Goal: Task Accomplishment & Management: Manage account settings

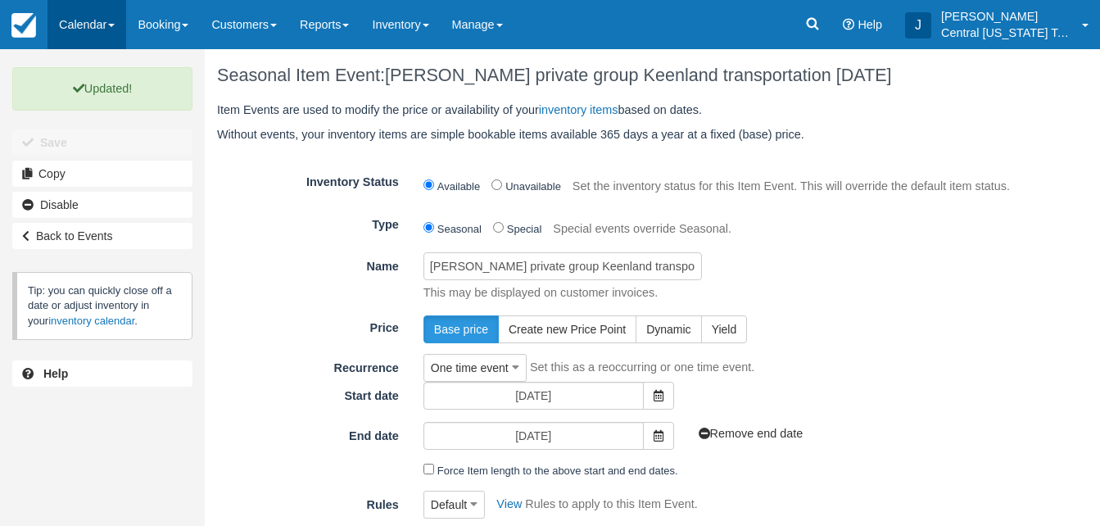
click at [102, 26] on link "Calendar" at bounding box center [86, 24] width 79 height 49
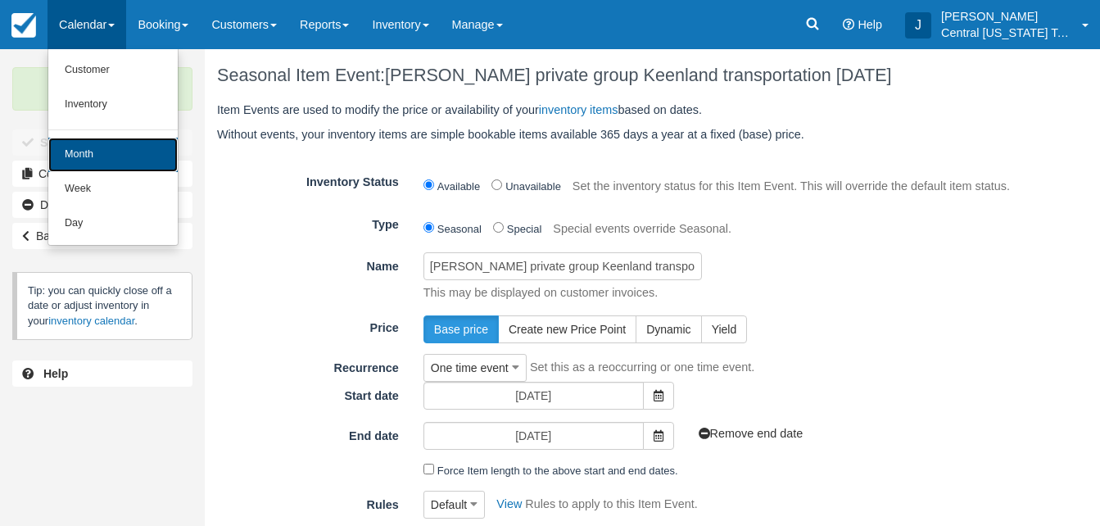
click at [118, 149] on link "Month" at bounding box center [112, 155] width 129 height 34
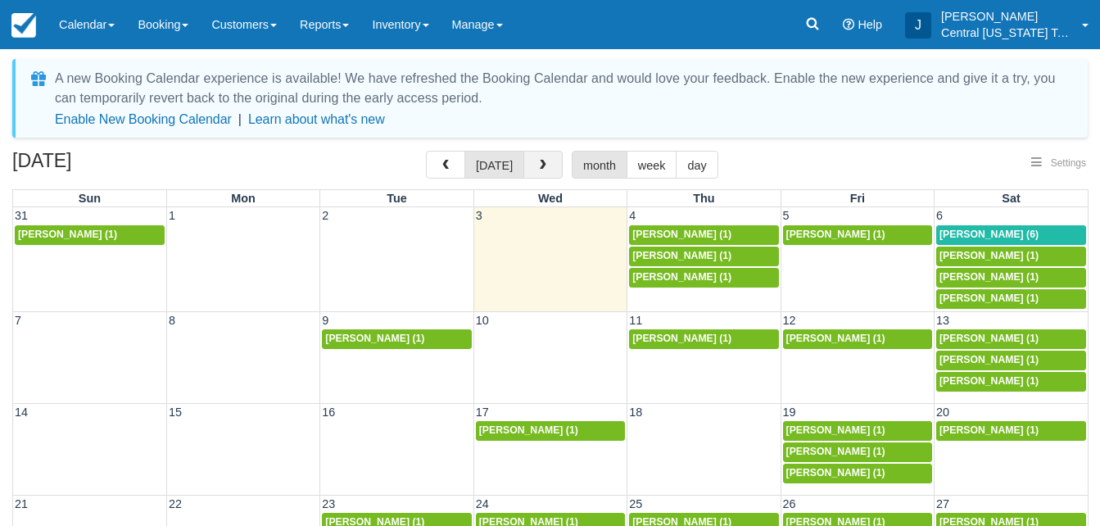
click at [538, 165] on span "button" at bounding box center [542, 165] width 11 height 11
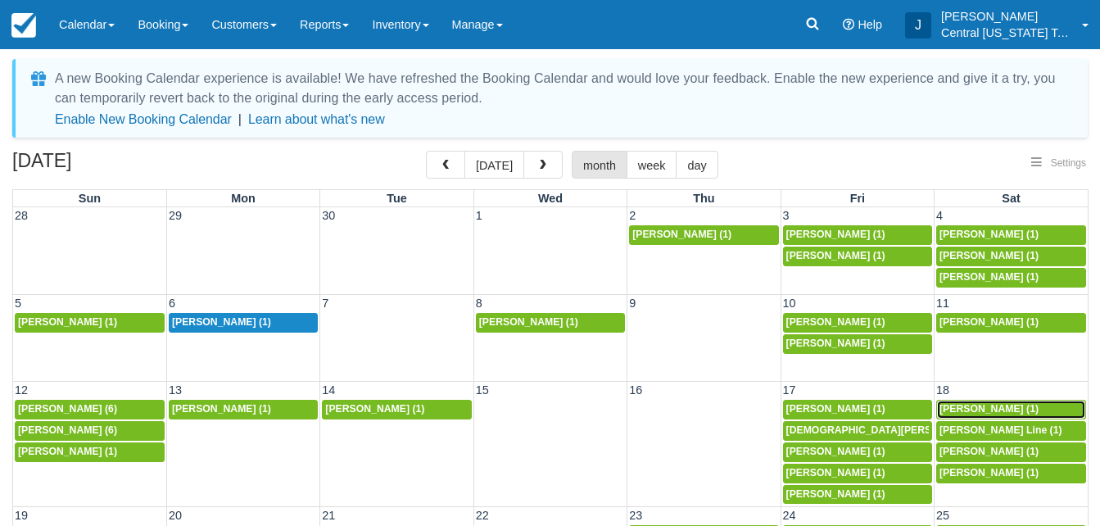
click at [978, 408] on span "[PERSON_NAME] (1)" at bounding box center [988, 408] width 99 height 11
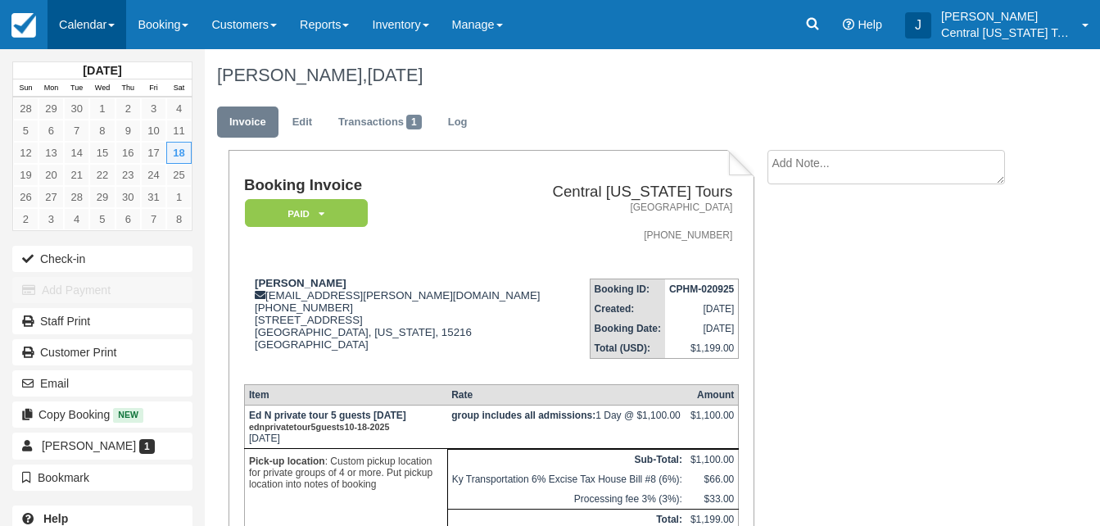
click at [79, 16] on link "Calendar" at bounding box center [86, 24] width 79 height 49
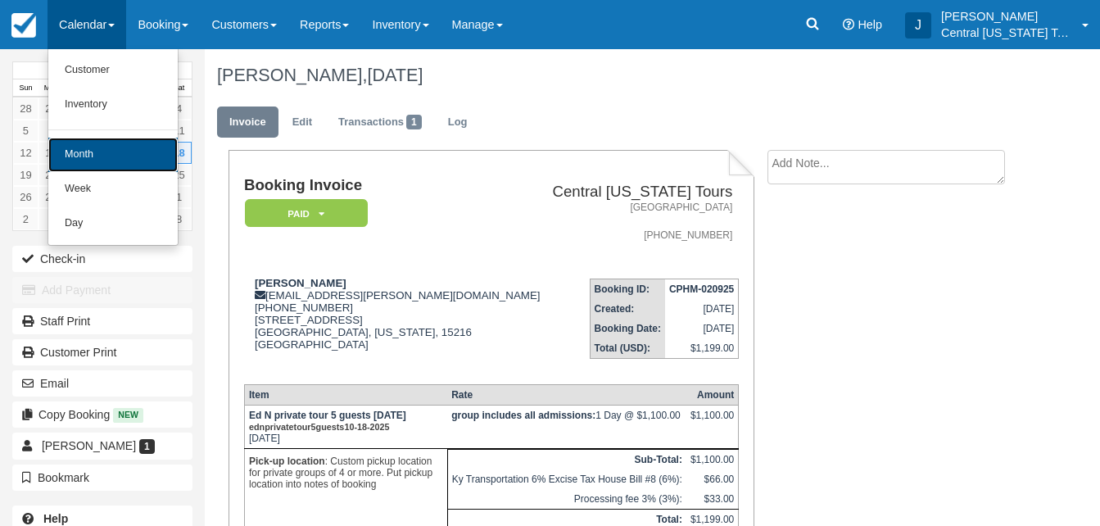
click at [100, 150] on link "Month" at bounding box center [112, 155] width 129 height 34
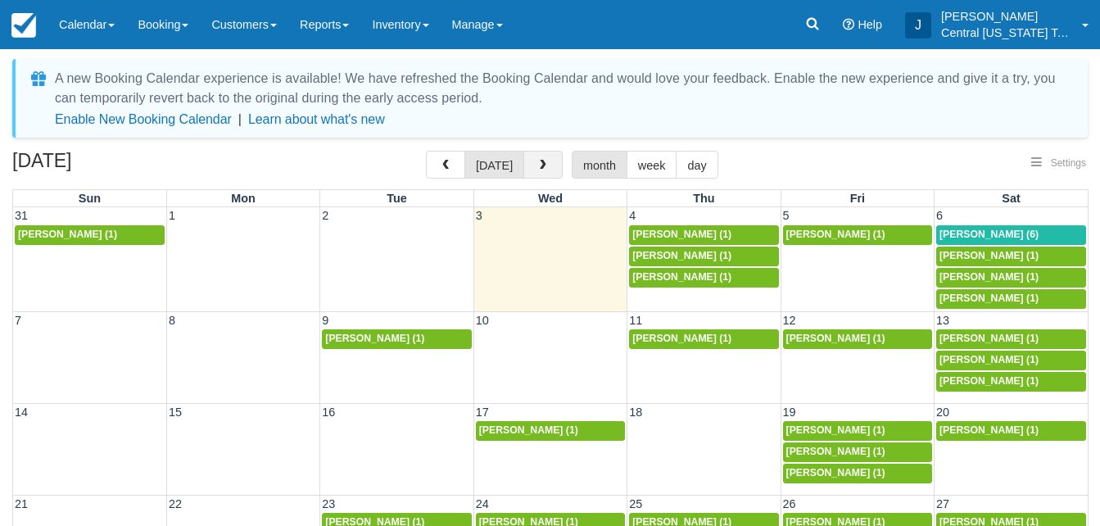
click at [539, 164] on span "button" at bounding box center [542, 165] width 11 height 11
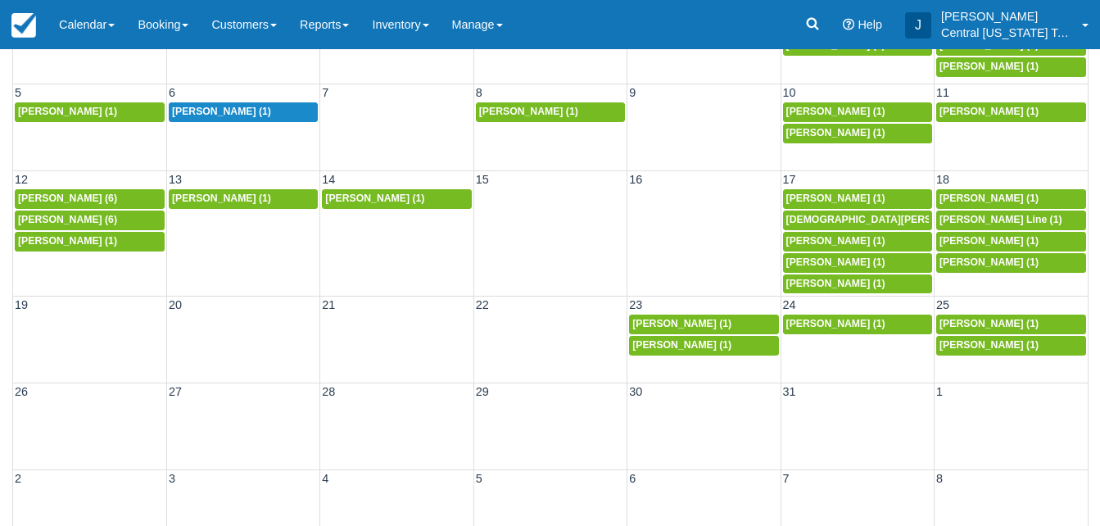
scroll to position [211, 0]
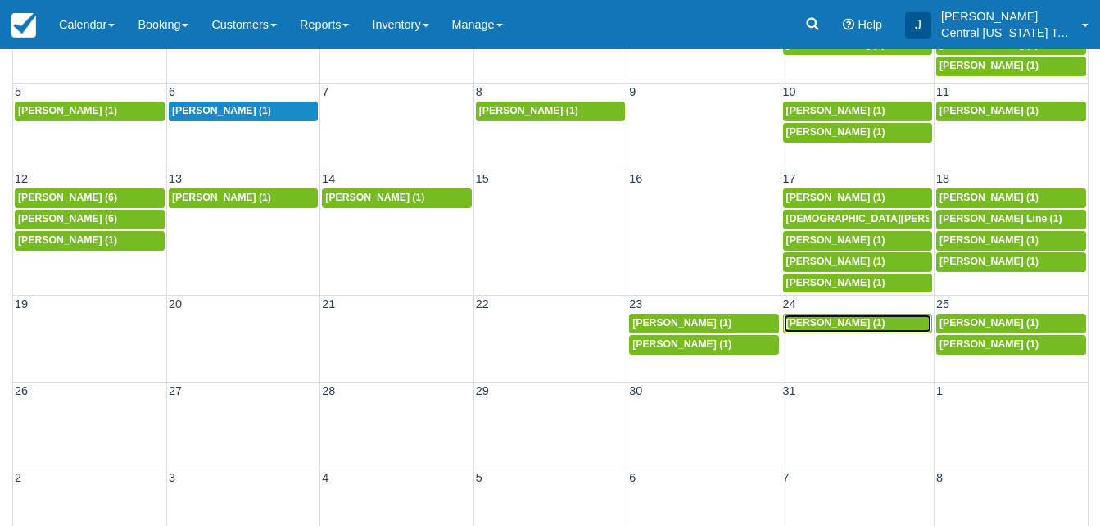
click at [832, 323] on span "Tristan Beck (1)" at bounding box center [835, 322] width 99 height 11
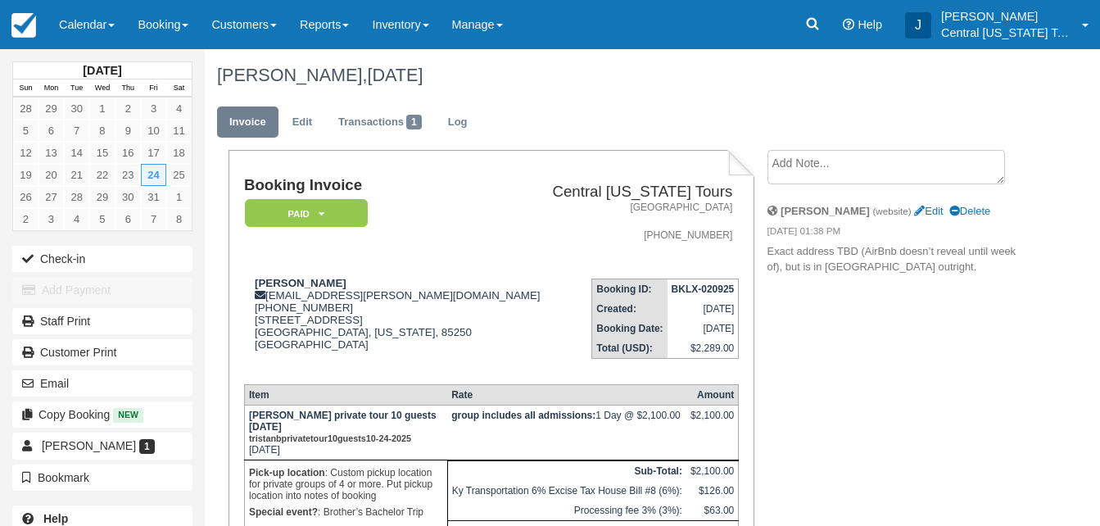
click at [544, 273] on td "Booking ID: BKLX-020925 Created: September 2, 2025 Booking Date: October 24, 20…" at bounding box center [642, 317] width 196 height 105
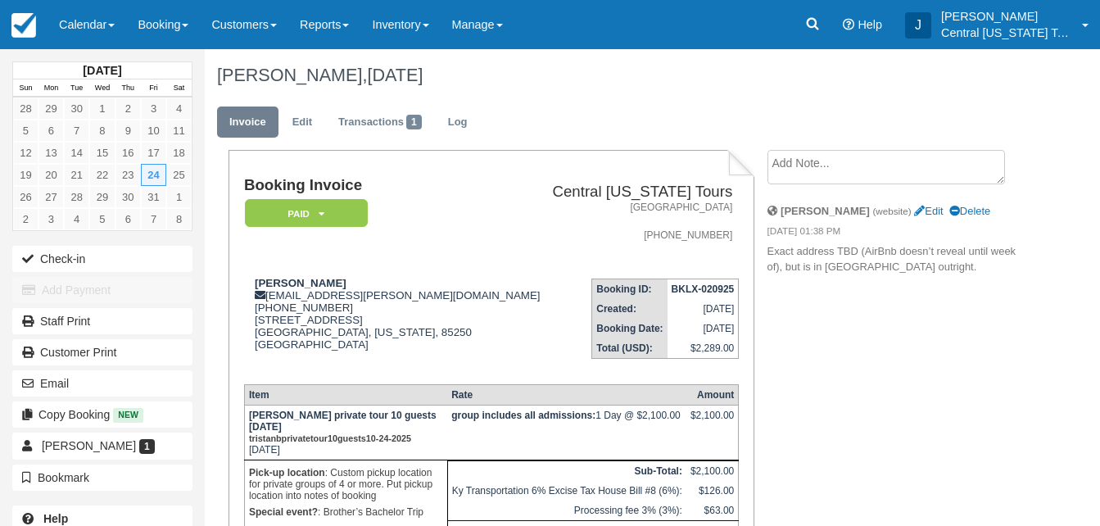
click at [502, 378] on div "Booking Invoice Paid   Pending Reserved Deposit Waiting Cancelled Central Kentu…" at bounding box center [491, 393] width 495 height 432
click at [98, 319] on link "Staff Print" at bounding box center [102, 321] width 180 height 26
click at [550, 211] on address "Harrodsburg, KY 40330 859-806-8729" at bounding box center [641, 222] width 183 height 42
click at [820, 360] on div "Booking Invoice Paid   Pending Reserved Deposit Waiting Cancelled Central Kentu…" at bounding box center [617, 417] width 825 height 534
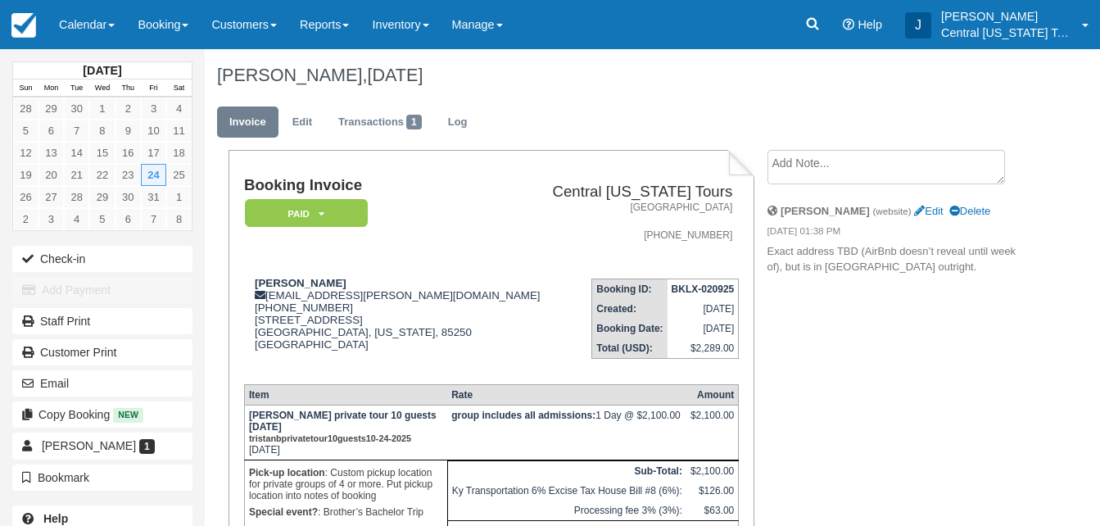
click at [544, 259] on td "Central Kentucky Tours Harrodsburg, KY 40330 859-806-8729" at bounding box center [642, 221] width 196 height 88
